Goal: Navigation & Orientation: Find specific page/section

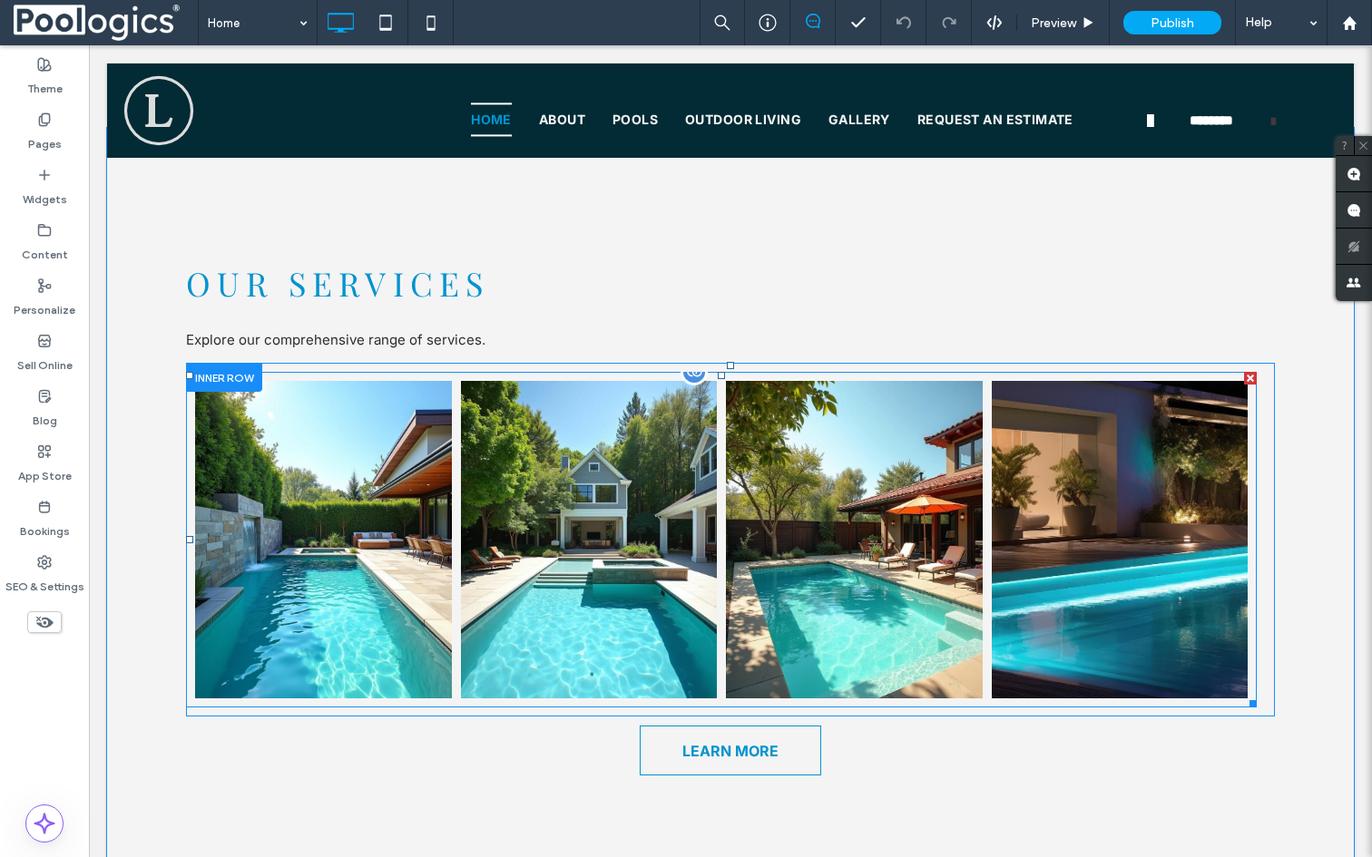
scroll to position [1728, 0]
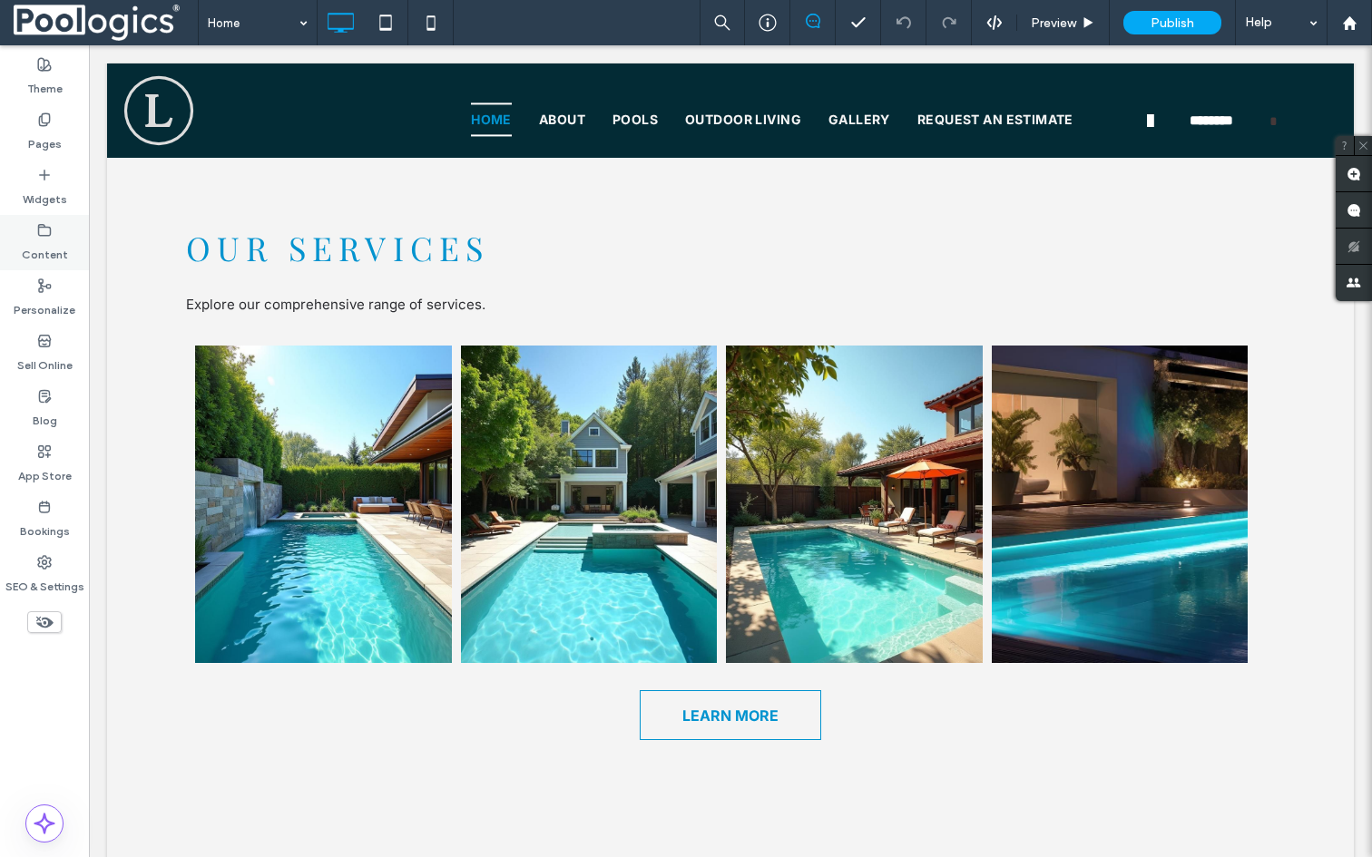
click at [40, 242] on label "Content" at bounding box center [45, 250] width 46 height 25
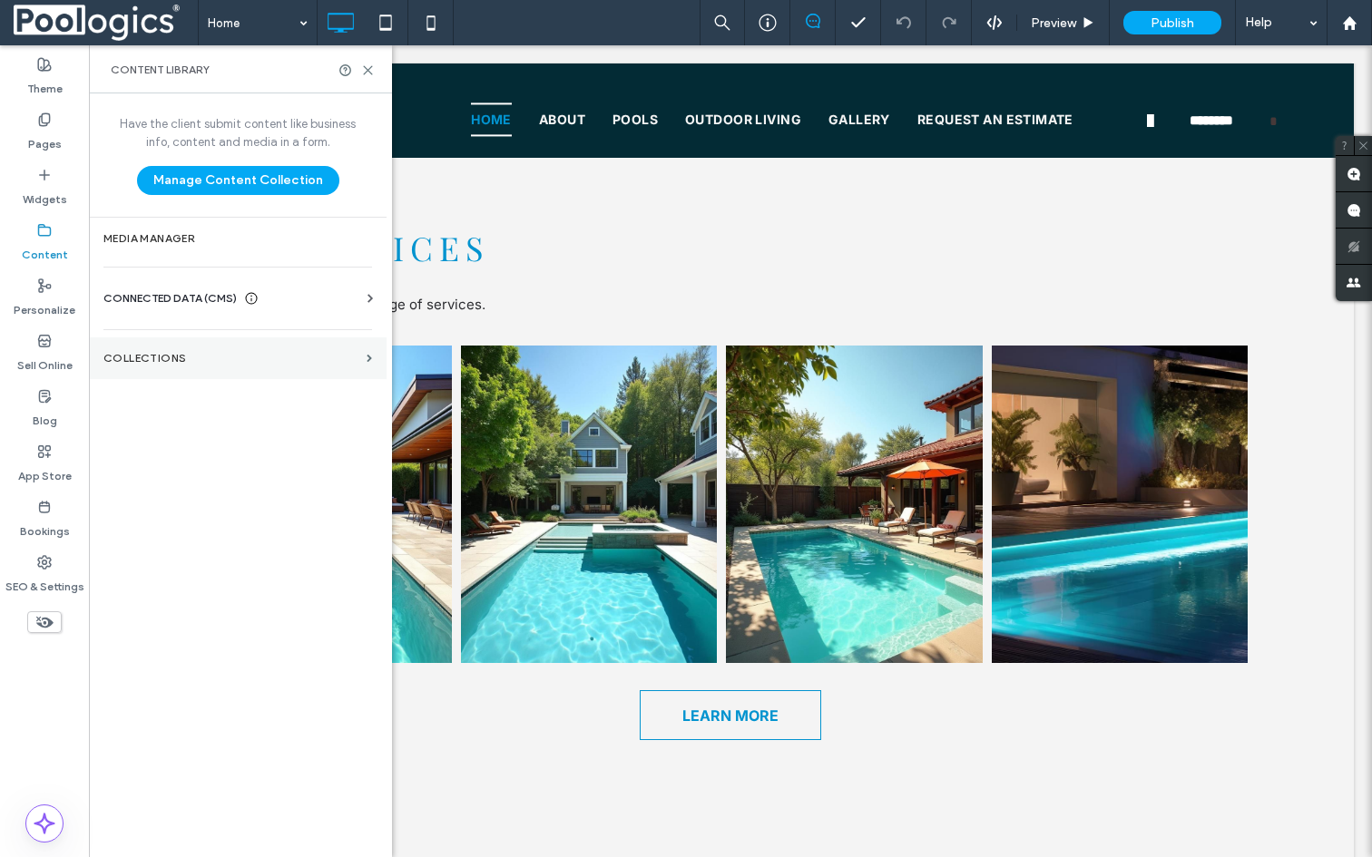
click at [190, 362] on label "Collections" at bounding box center [231, 358] width 256 height 13
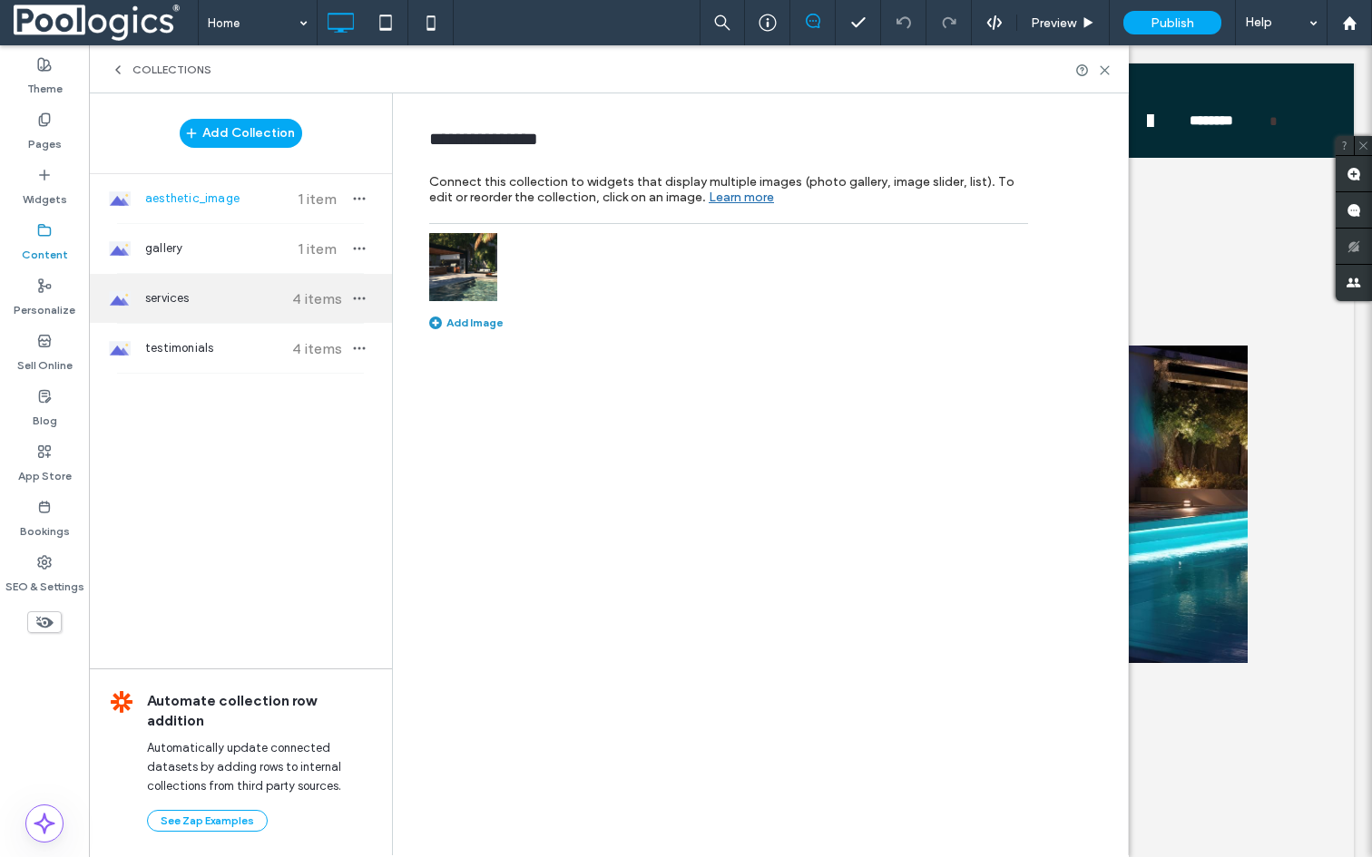
click at [195, 290] on span "services" at bounding box center [212, 298] width 135 height 18
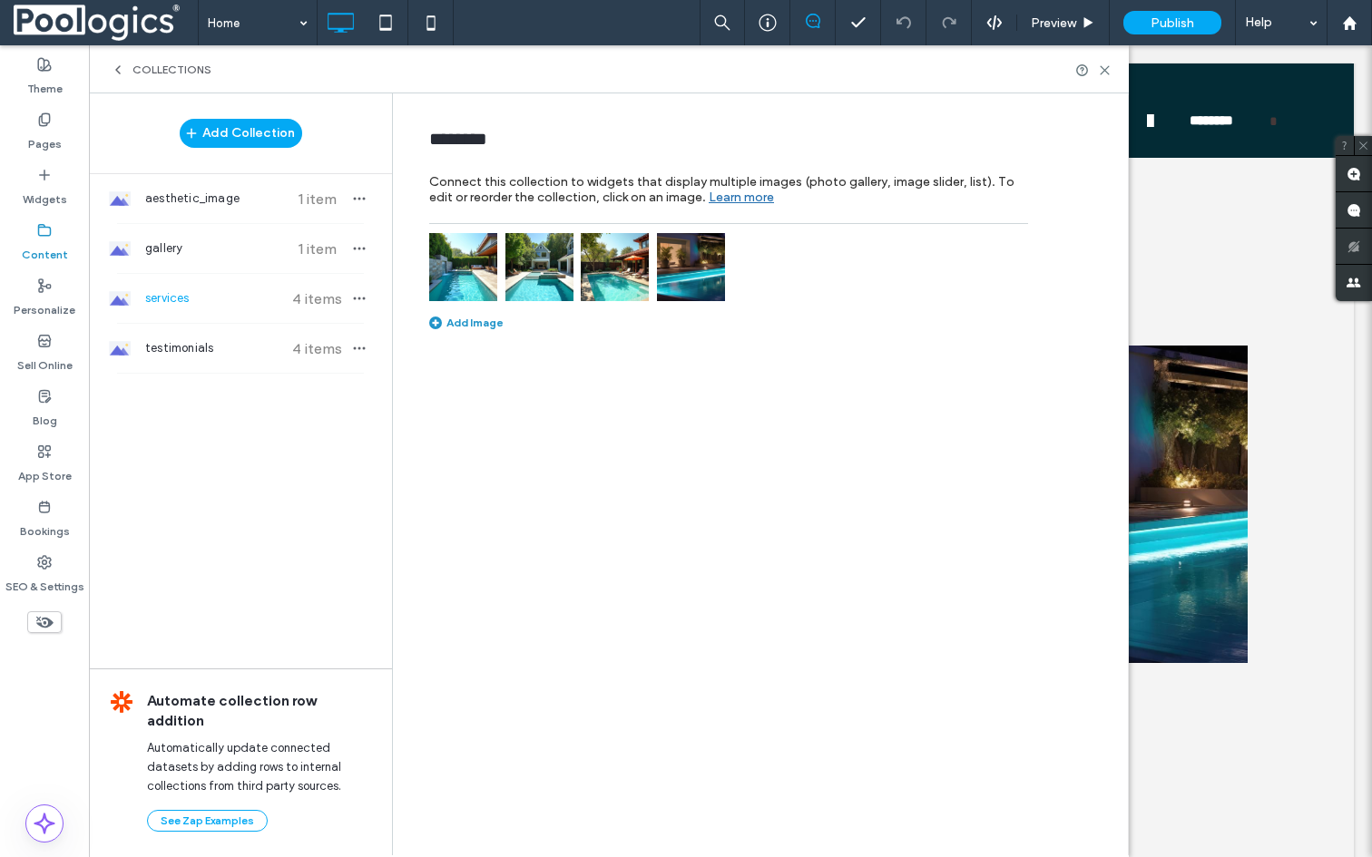
click at [477, 253] on img at bounding box center [463, 267] width 68 height 68
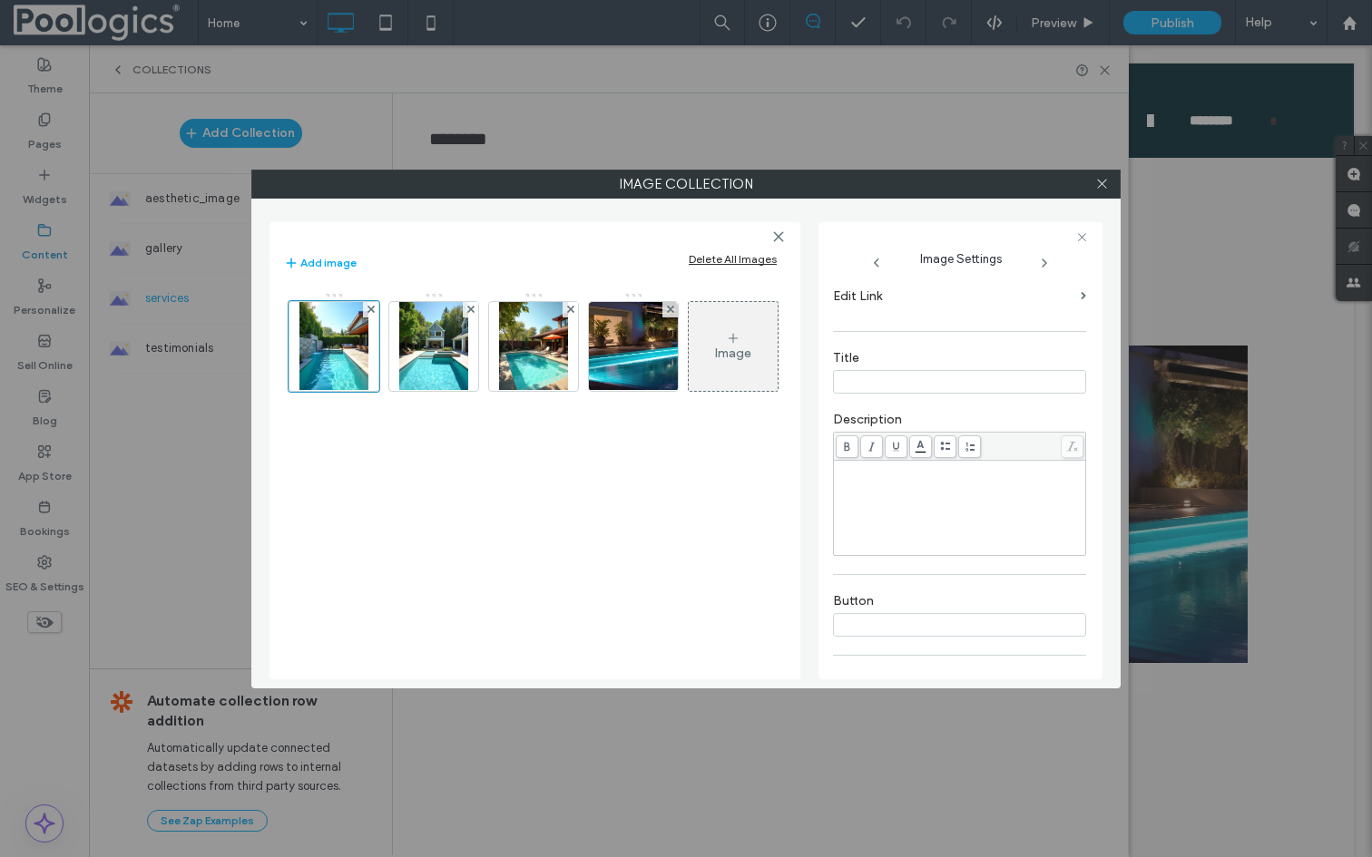
scroll to position [281, 0]
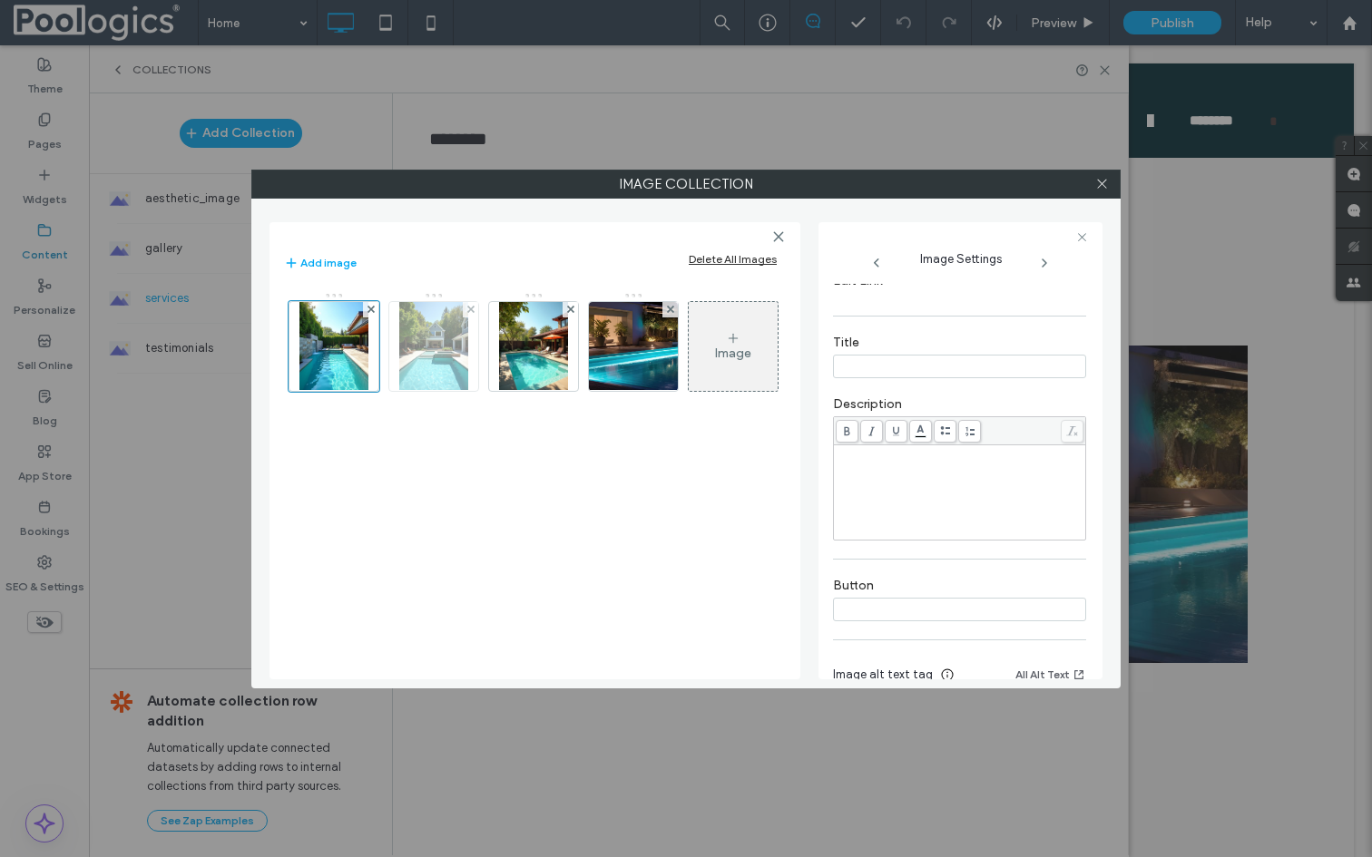
click at [425, 320] on img at bounding box center [433, 346] width 69 height 89
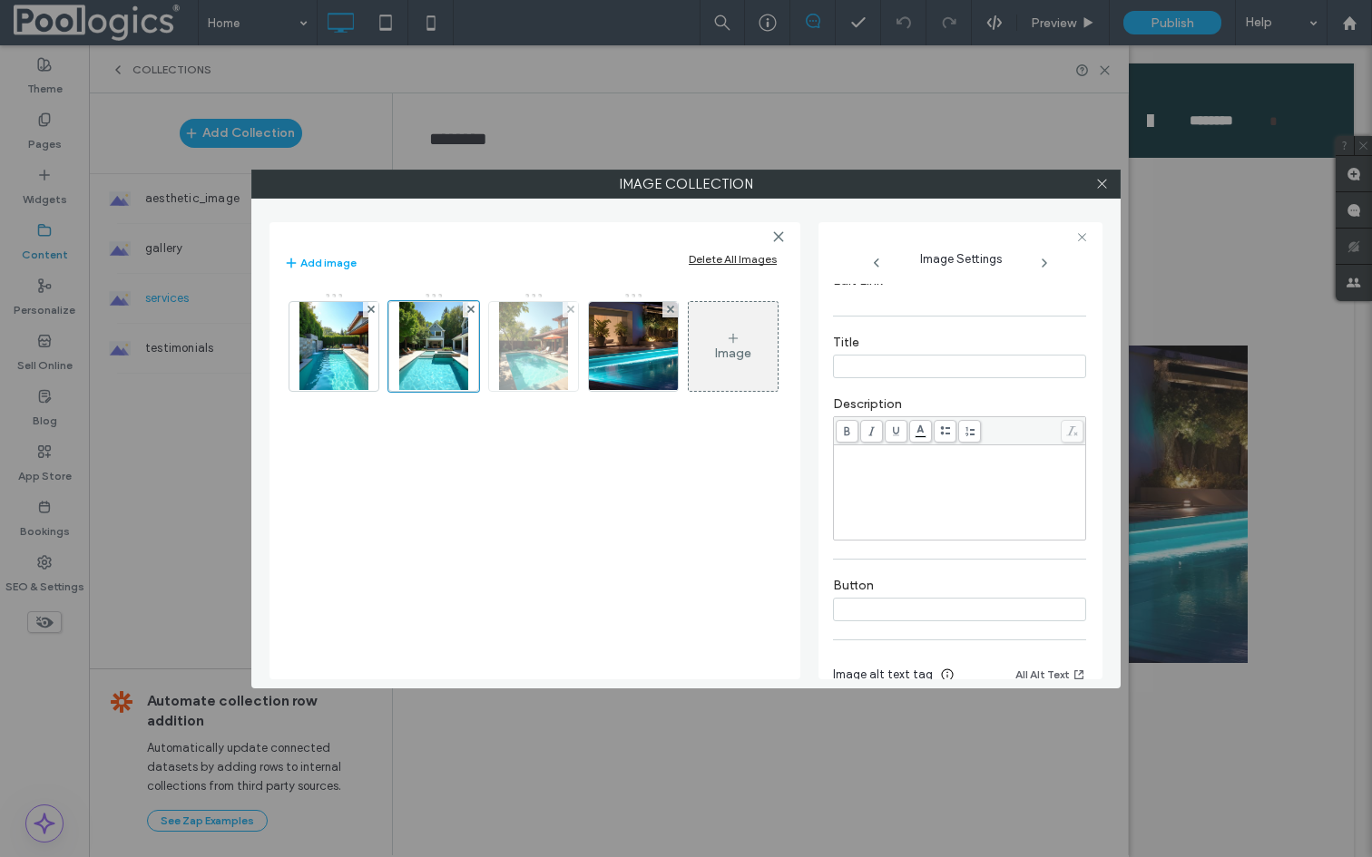
click at [536, 347] on img at bounding box center [533, 346] width 69 height 89
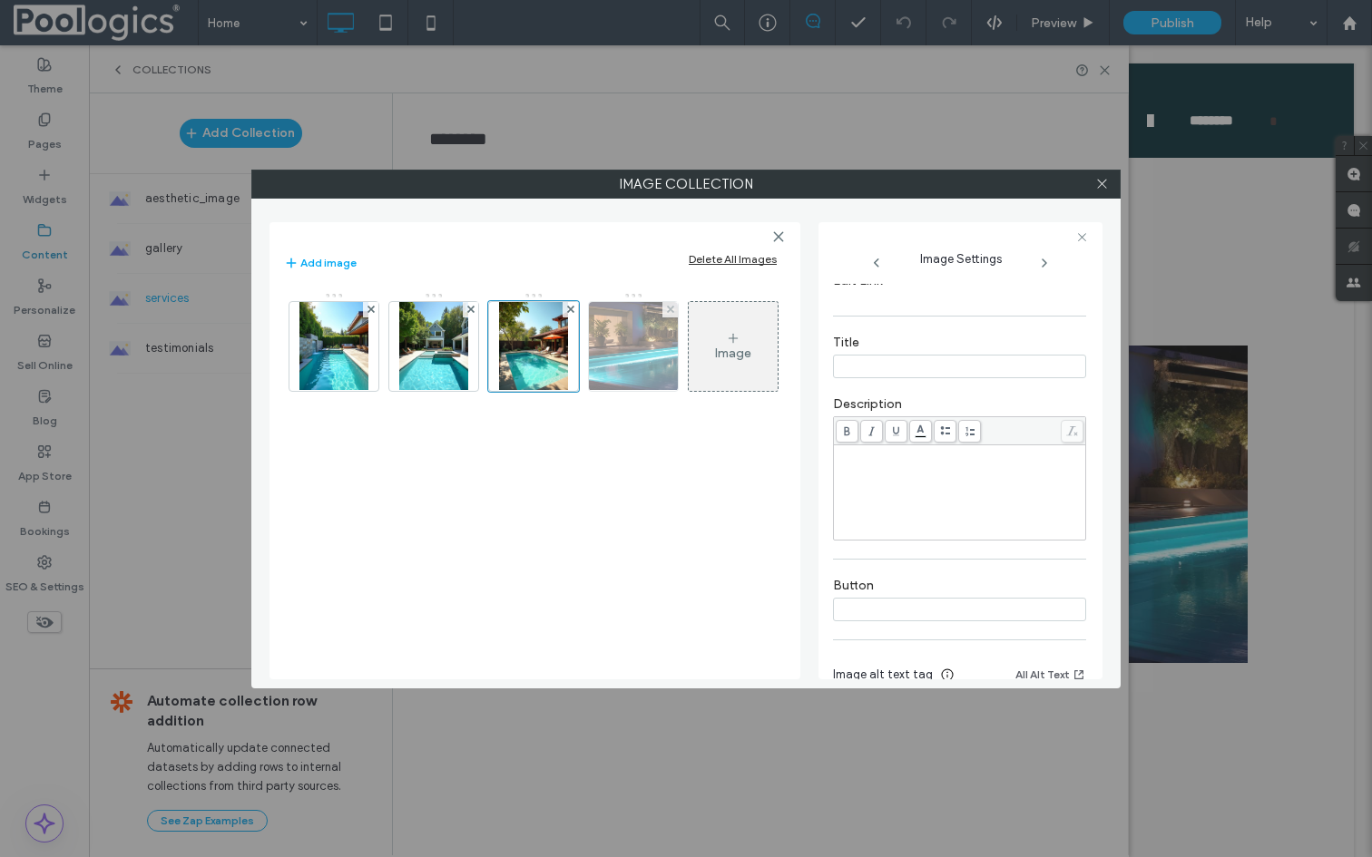
click at [651, 363] on img at bounding box center [633, 346] width 159 height 89
click at [1097, 186] on icon at bounding box center [1102, 184] width 14 height 14
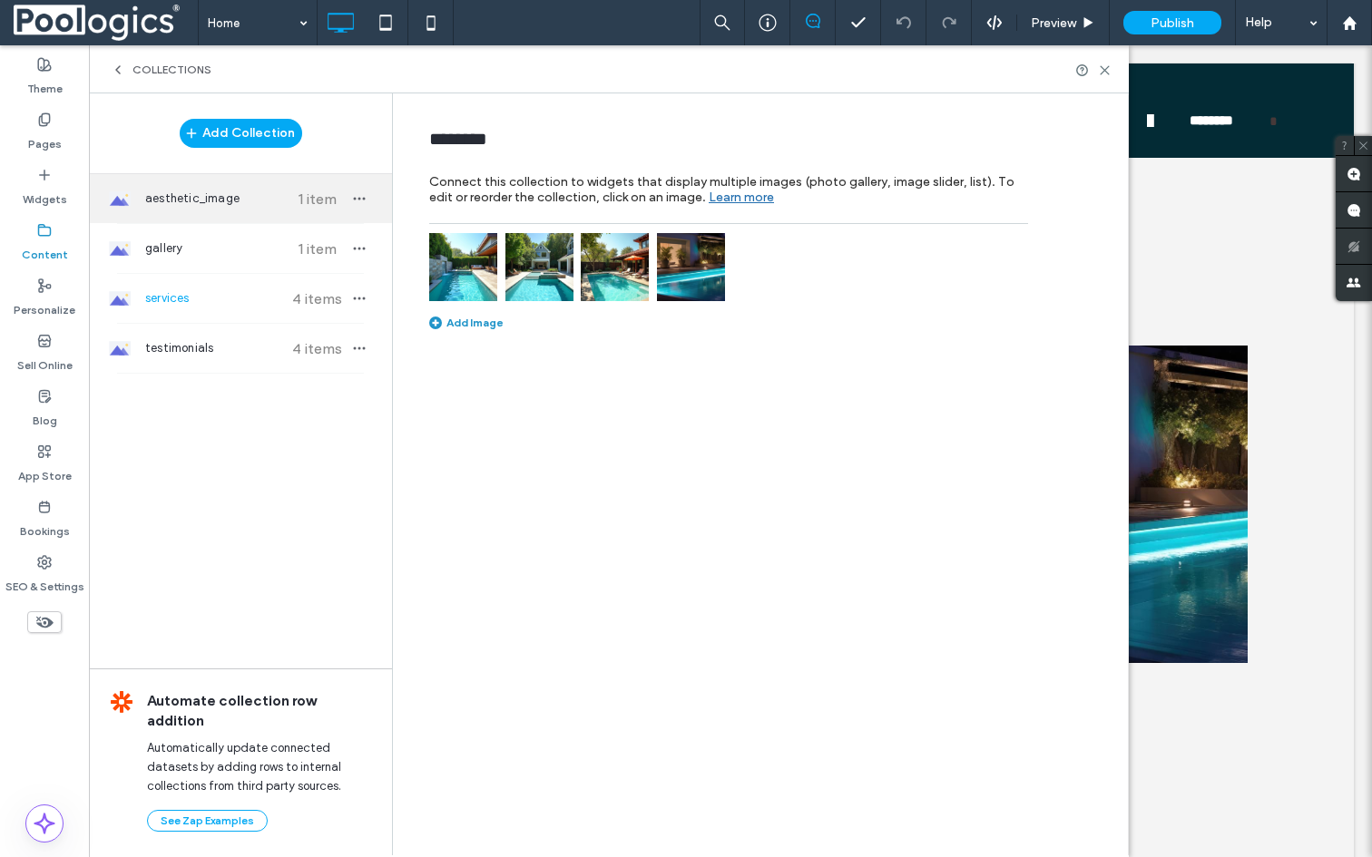
click at [185, 188] on div "aesthetic_image 1 item" at bounding box center [240, 198] width 303 height 49
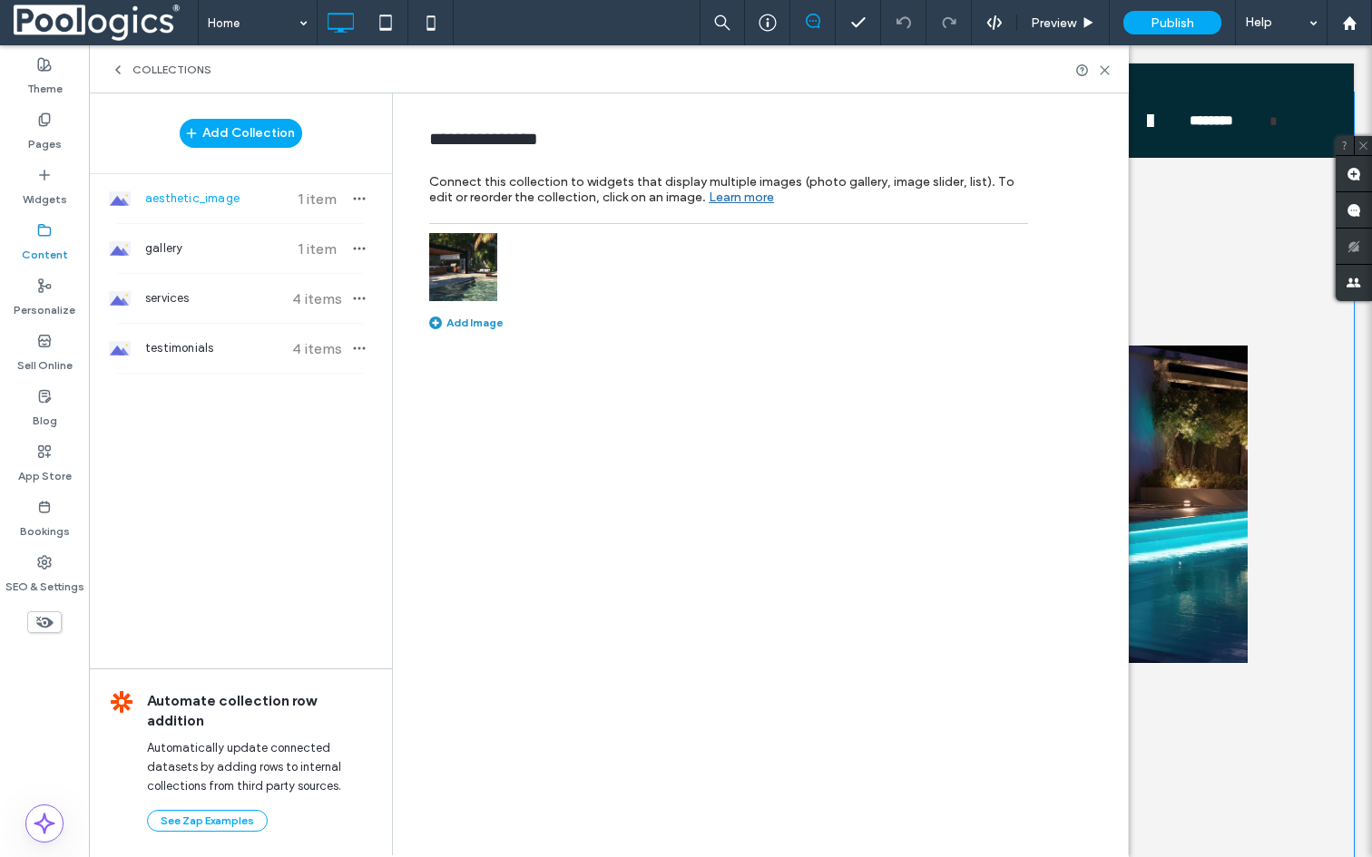
click at [1323, 415] on div "Our Services Explore our comprehensive range of services. Button Button Button …" at bounding box center [730, 478] width 1247 height 770
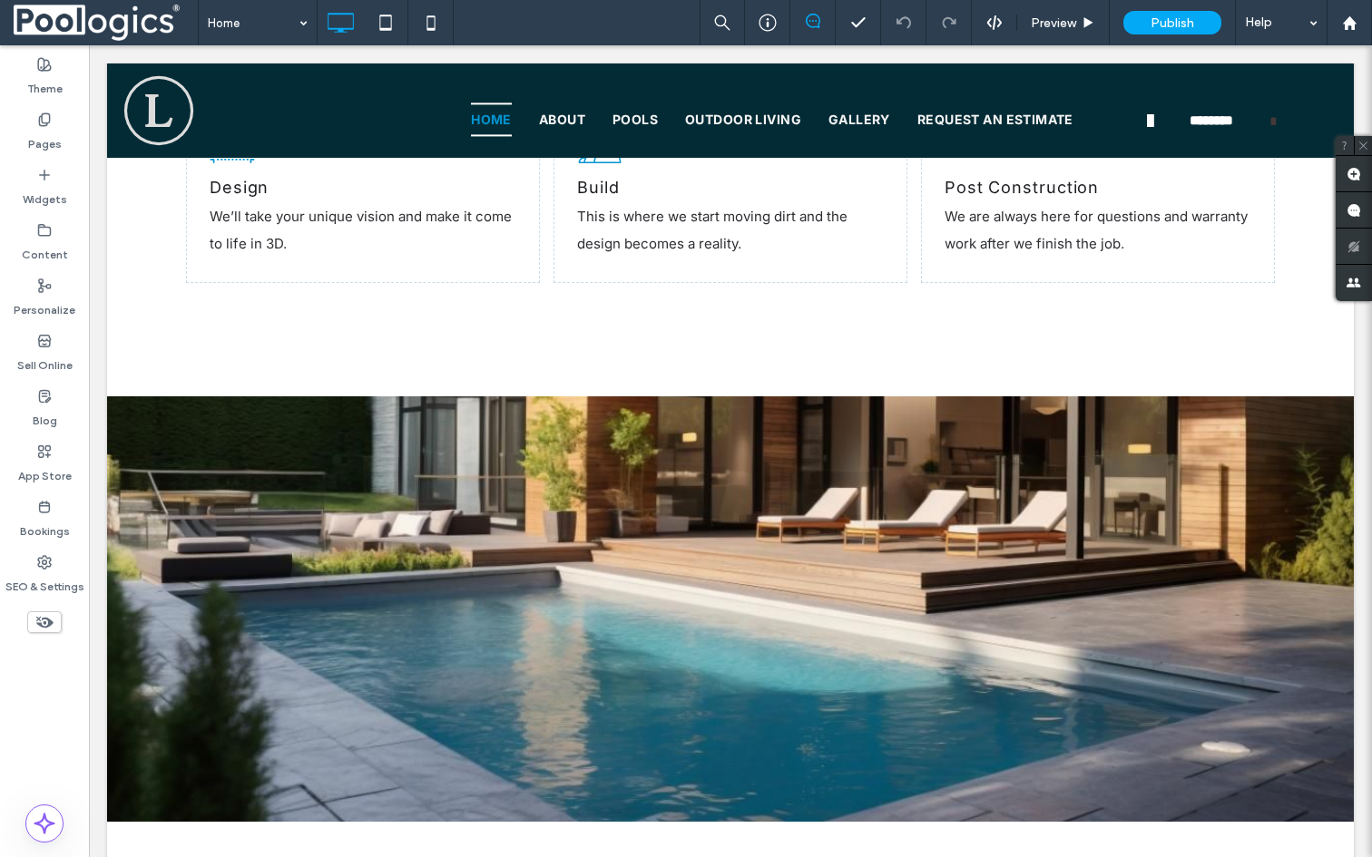
scroll to position [3569, 0]
